Goal: Communication & Community: Share content

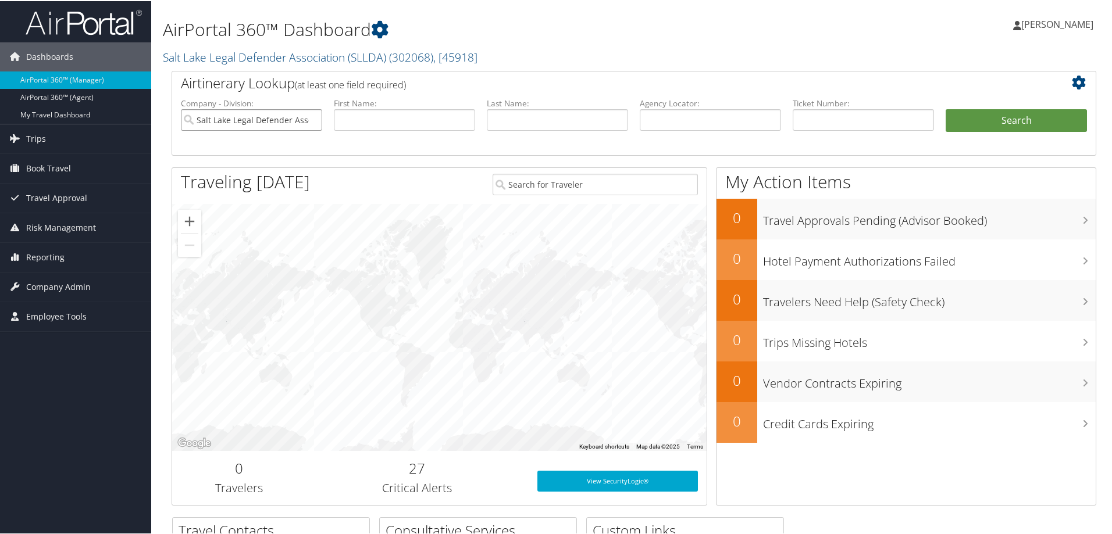
click at [310, 120] on input "Salt Lake Legal Defender Association (SLLDA)" at bounding box center [251, 119] width 141 height 22
click at [672, 119] on input "text" at bounding box center [710, 119] width 141 height 22
paste input "DN2CT0"
type input "DN2CT0"
click at [987, 115] on button "Search" at bounding box center [1016, 119] width 141 height 23
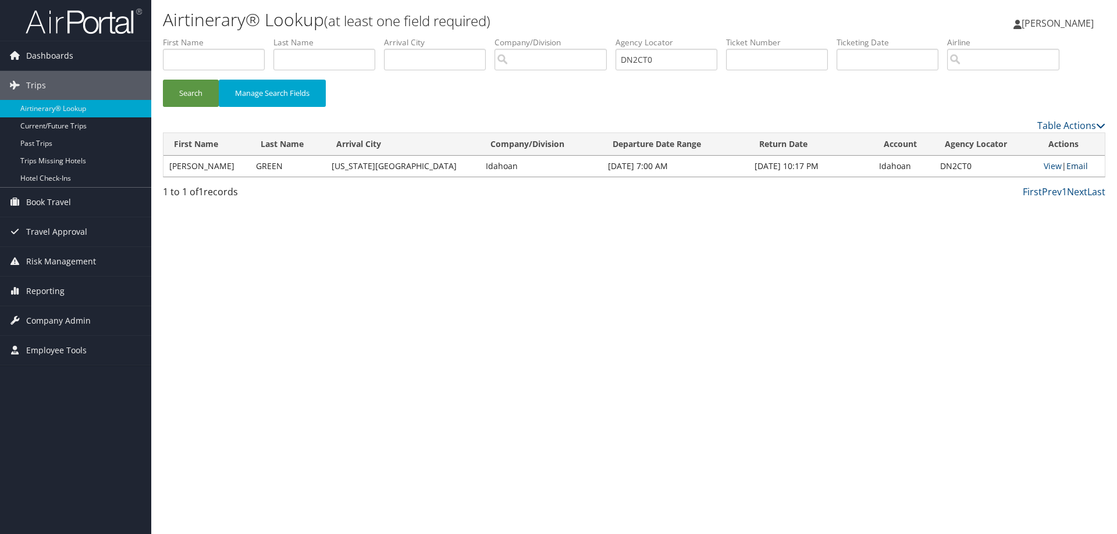
click at [1068, 167] on link "Email" at bounding box center [1077, 166] width 22 height 11
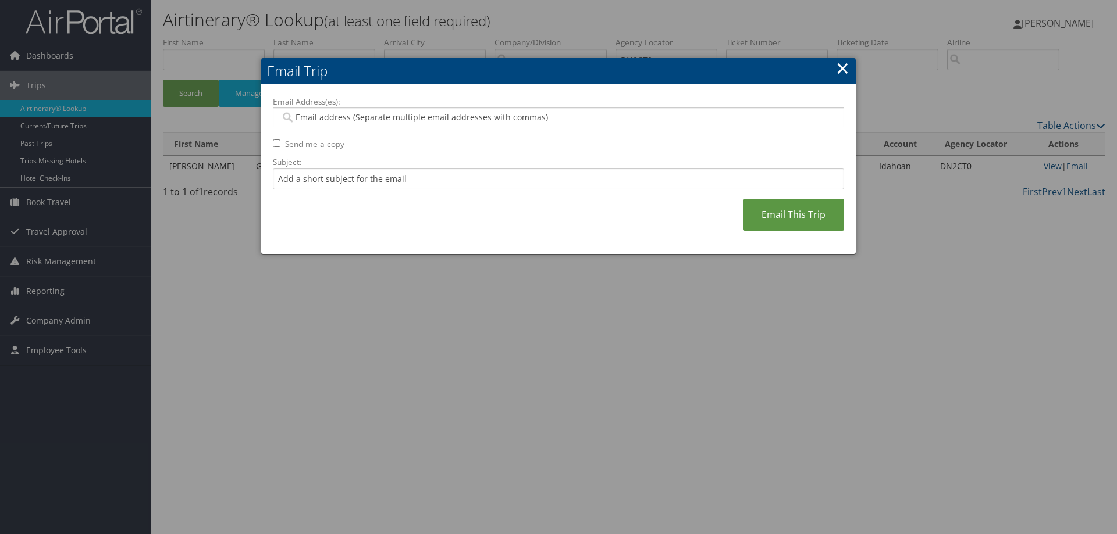
click at [391, 120] on input "Email Address(es):" at bounding box center [557, 118] width 555 height 12
paste input "[EMAIL_ADDRESS][DOMAIN_NAME]"
type input "[EMAIL_ADDRESS][DOMAIN_NAME]"
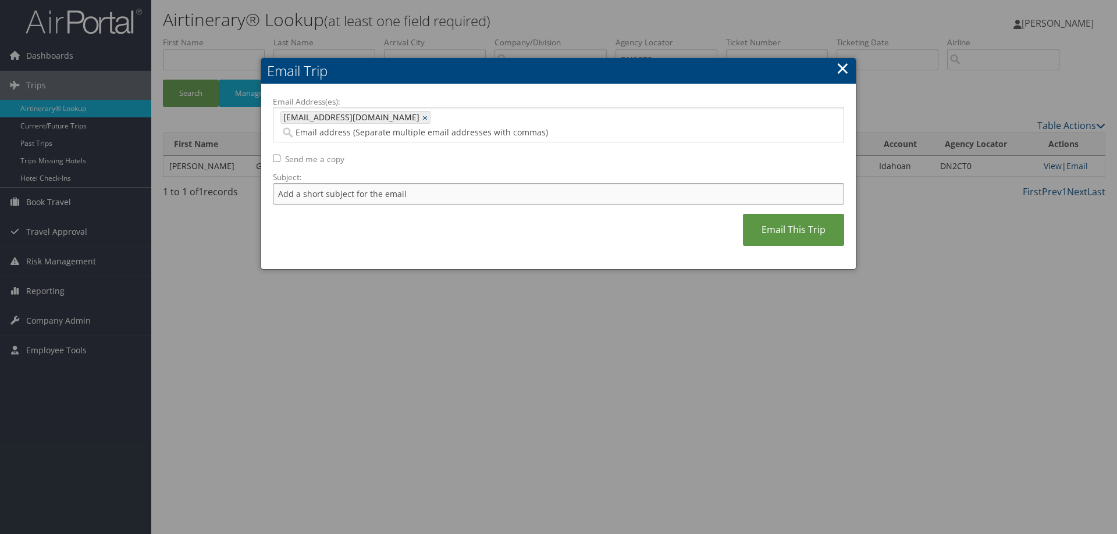
click at [404, 183] on input "Subject:" at bounding box center [558, 194] width 571 height 22
click at [377, 183] on input "Your Itinerary -" at bounding box center [558, 194] width 571 height 22
paste input "DN2CT0"
type input "Your Itinerary - DN2CT0"
click at [788, 220] on link "Email This Trip" at bounding box center [793, 230] width 101 height 32
